Goal: Find specific page/section: Find specific page/section

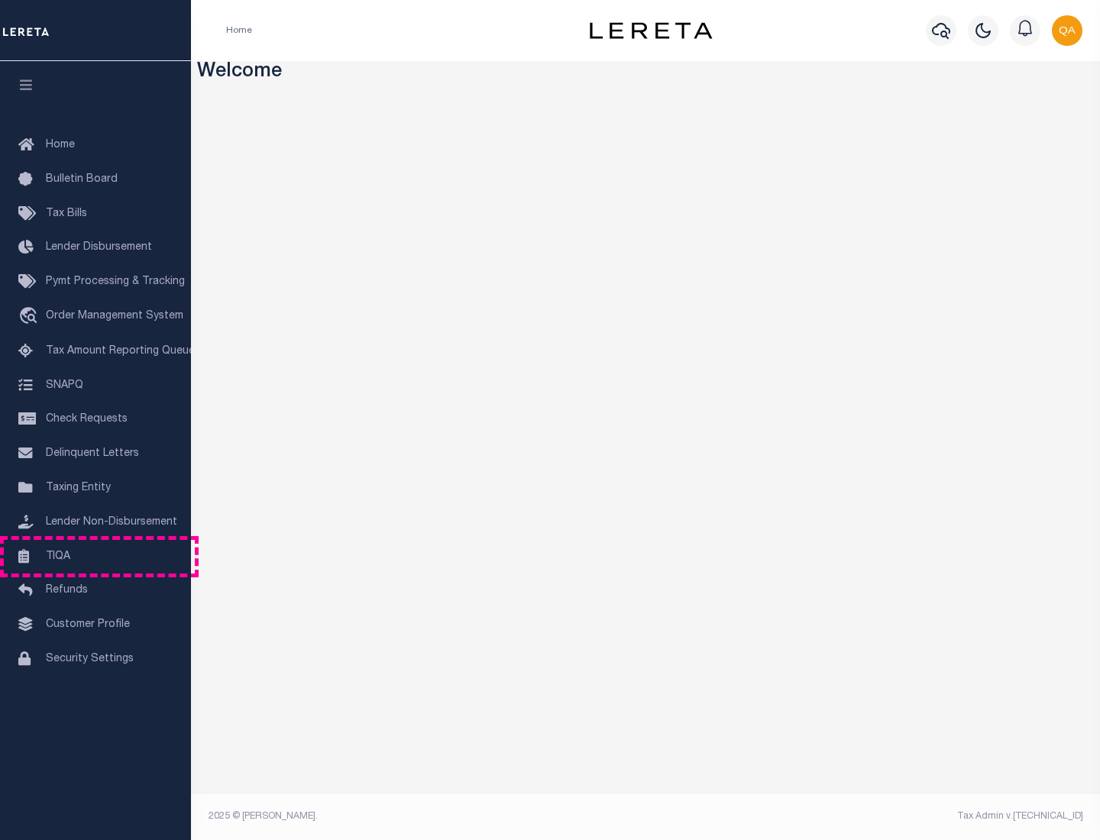
click at [95, 556] on link "TIQA" at bounding box center [95, 557] width 191 height 34
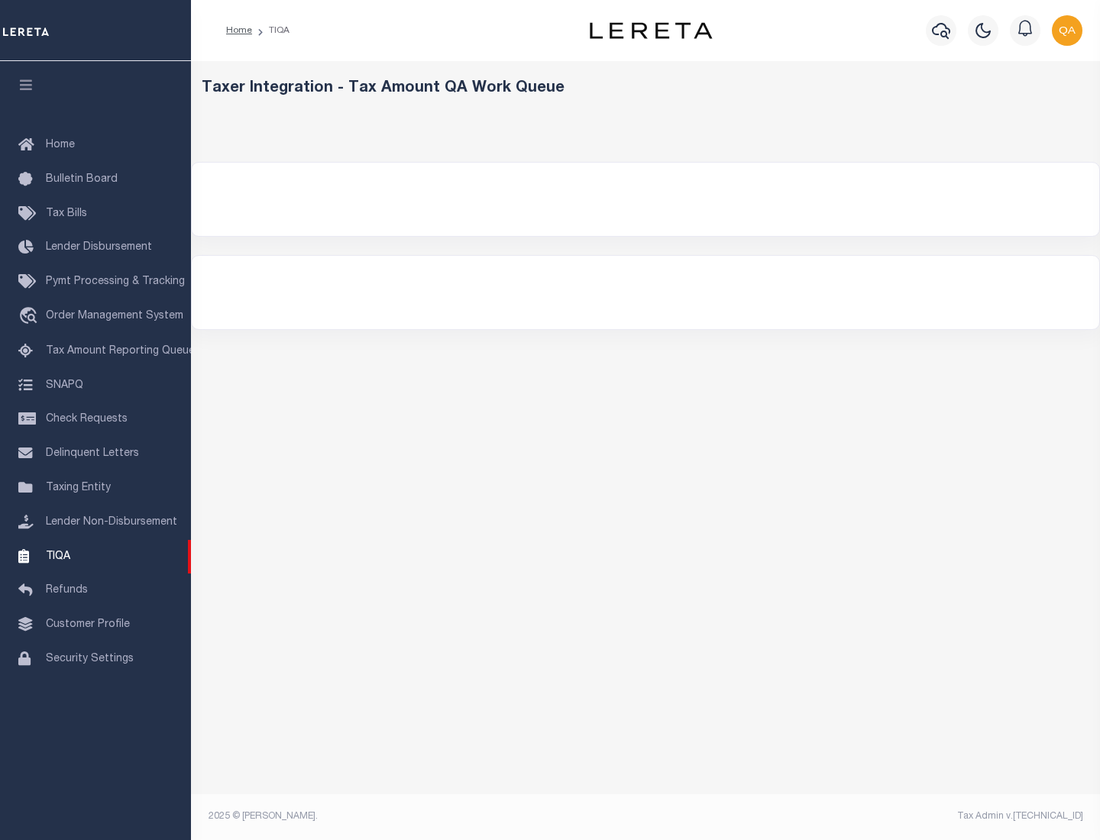
select select "200"
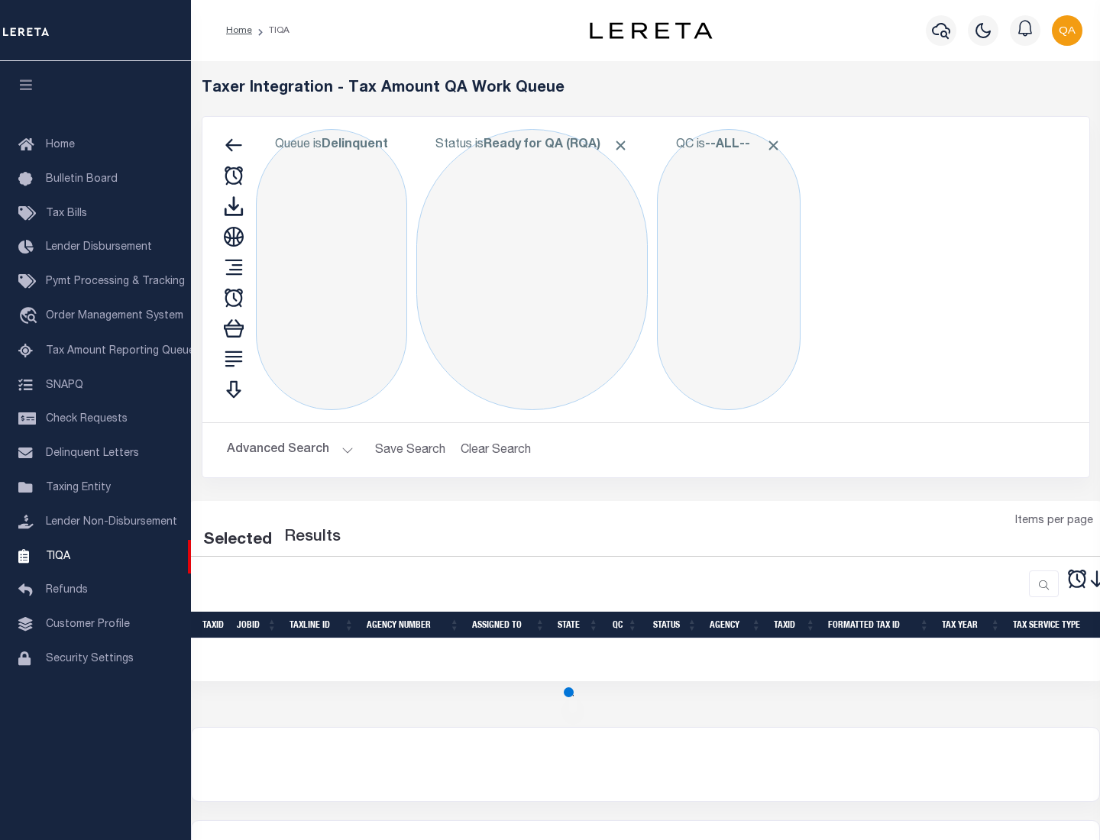
select select "200"
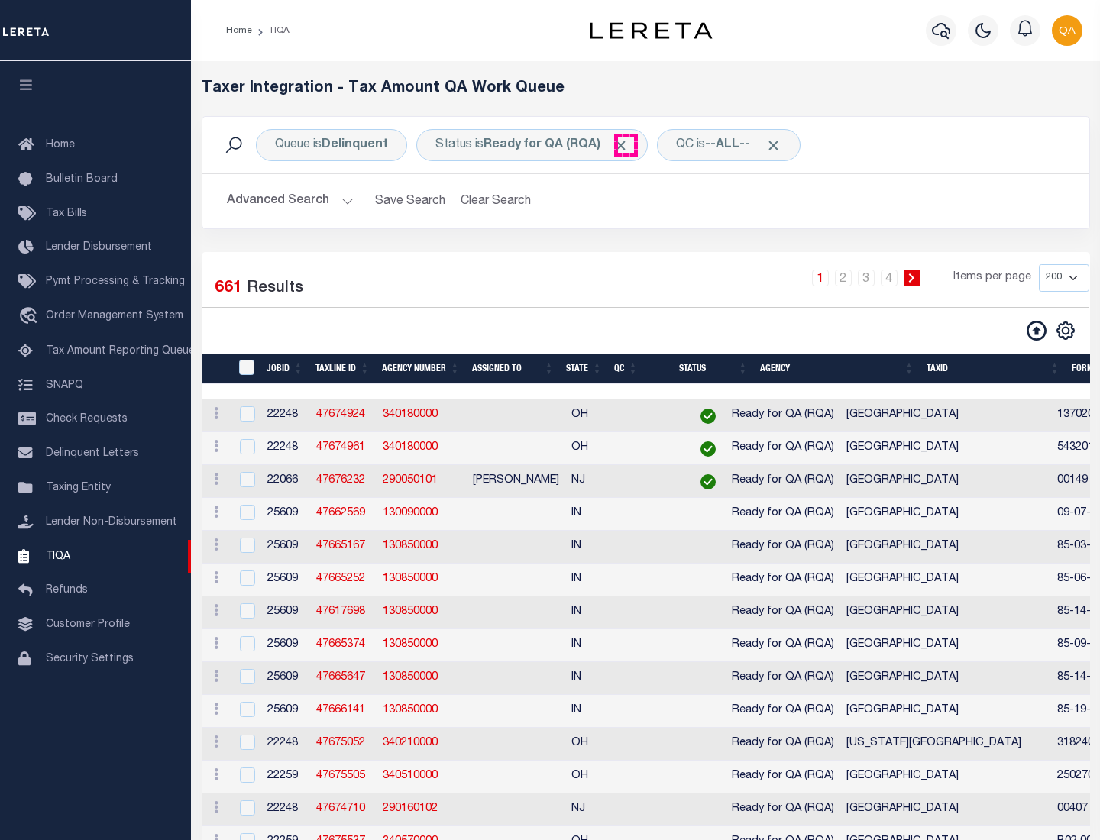
click at [626, 145] on span "Click to Remove" at bounding box center [621, 145] width 16 height 16
